Goal: Transaction & Acquisition: Purchase product/service

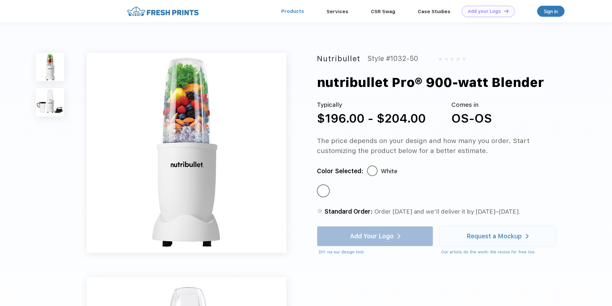
click at [303, 12] on link "Products" at bounding box center [292, 11] width 23 height 6
click at [330, 212] on span "Standard Order:" at bounding box center [348, 211] width 48 height 7
click at [325, 196] on div "Standard Color" at bounding box center [323, 191] width 10 height 10
click at [373, 172] on div at bounding box center [372, 170] width 9 height 9
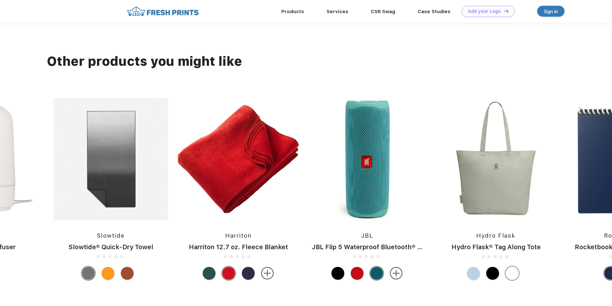
scroll to position [586, 0]
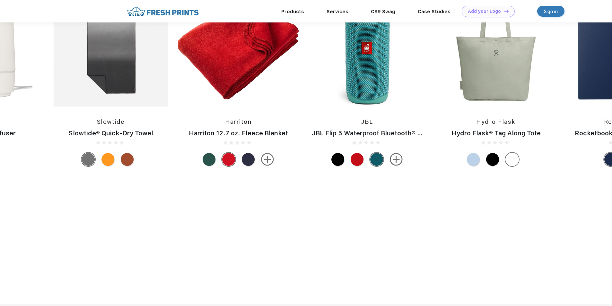
click at [384, 64] on img at bounding box center [367, 45] width 124 height 122
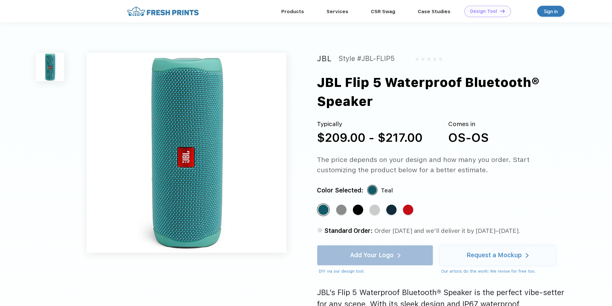
click at [488, 11] on div "Design Tool" at bounding box center [483, 11] width 27 height 5
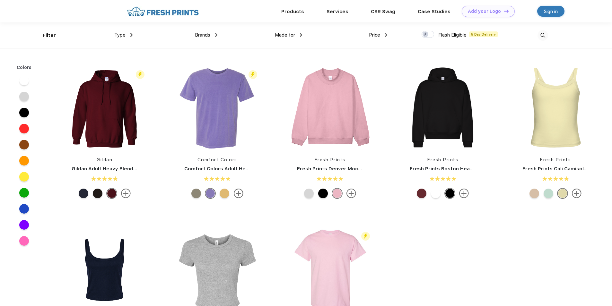
scroll to position [0, 0]
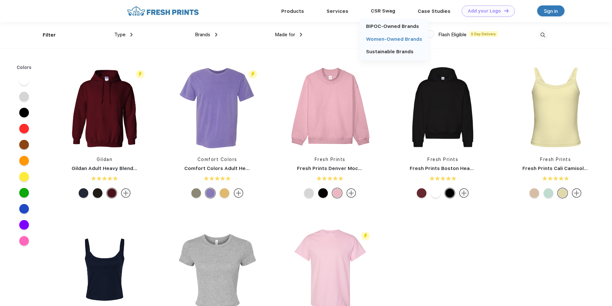
click at [395, 38] on link "Women-Owned Brands" at bounding box center [394, 39] width 56 height 6
